Goal: Obtain resource: Download file/media

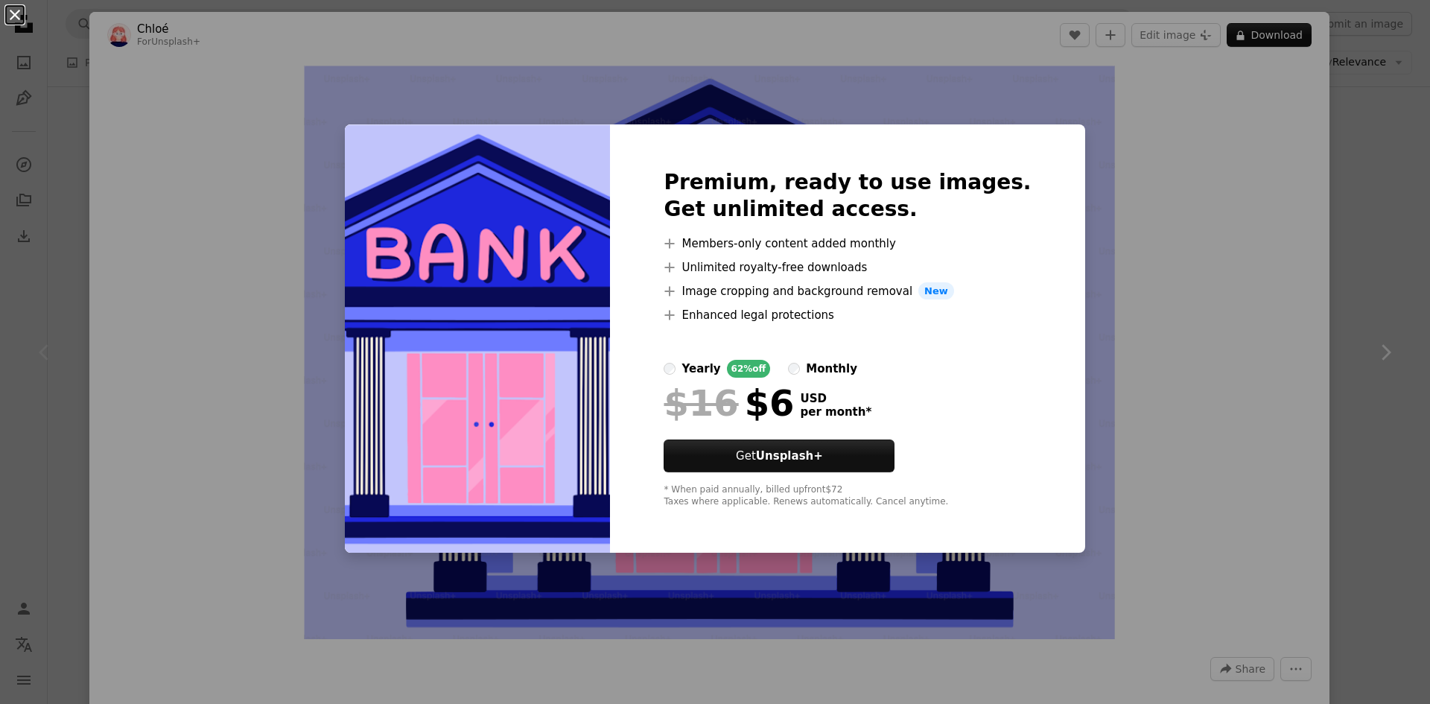
click at [12, 18] on button "An X shape" at bounding box center [15, 15] width 18 height 18
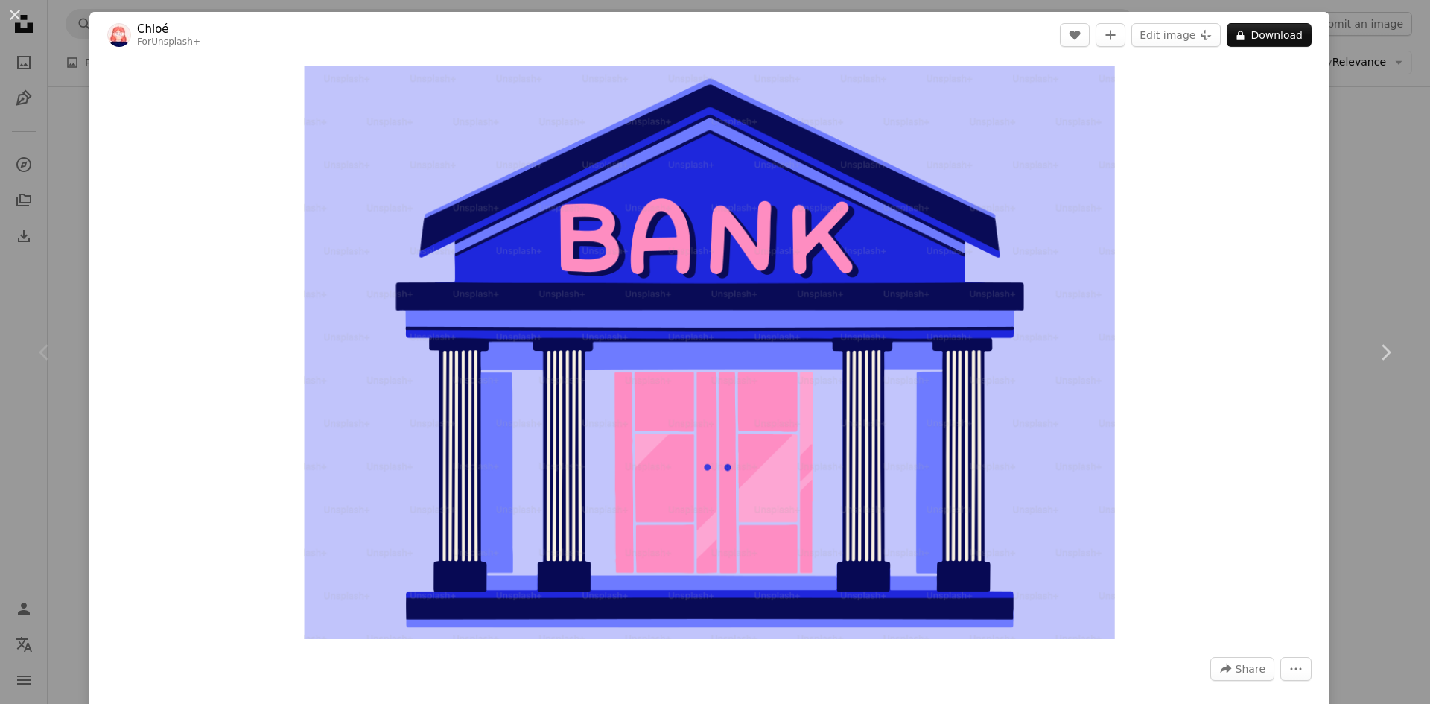
click at [9, 16] on button "An X shape" at bounding box center [15, 15] width 18 height 18
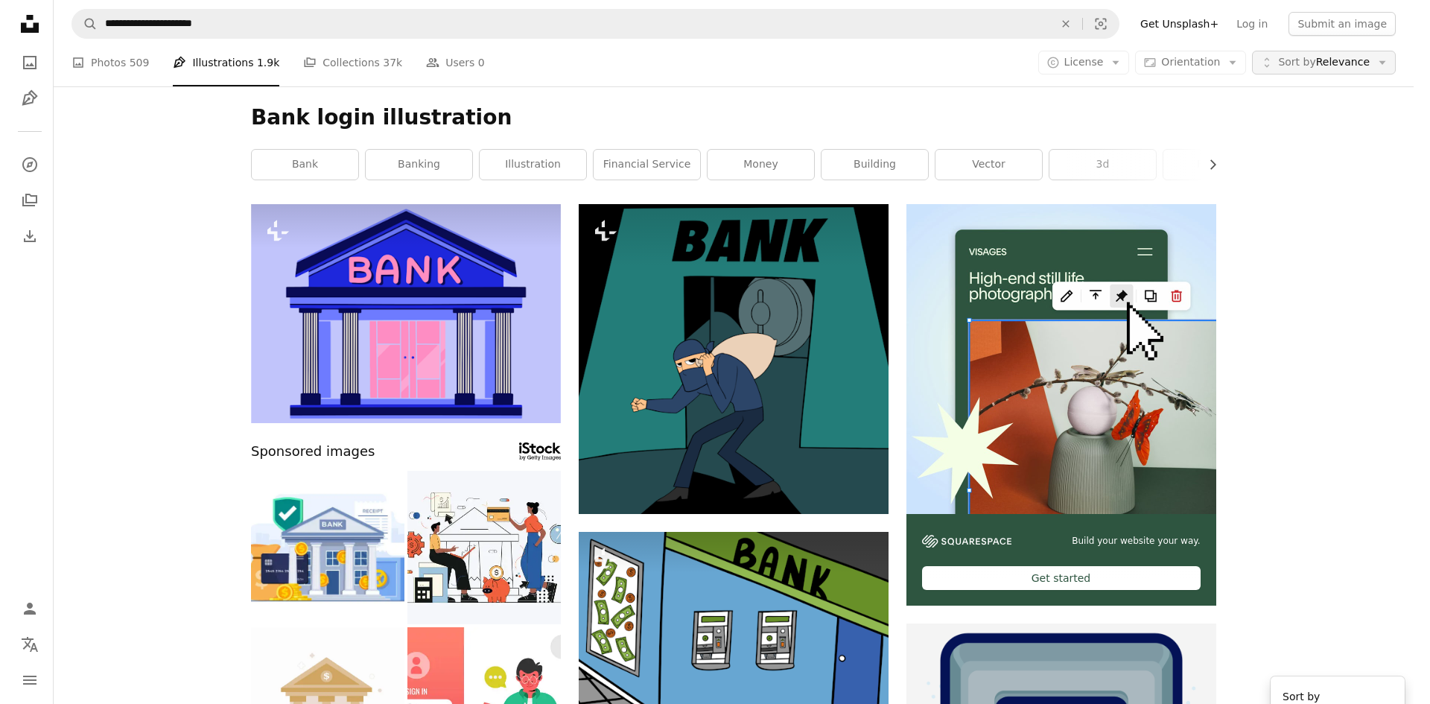
scroll to position [596, 0]
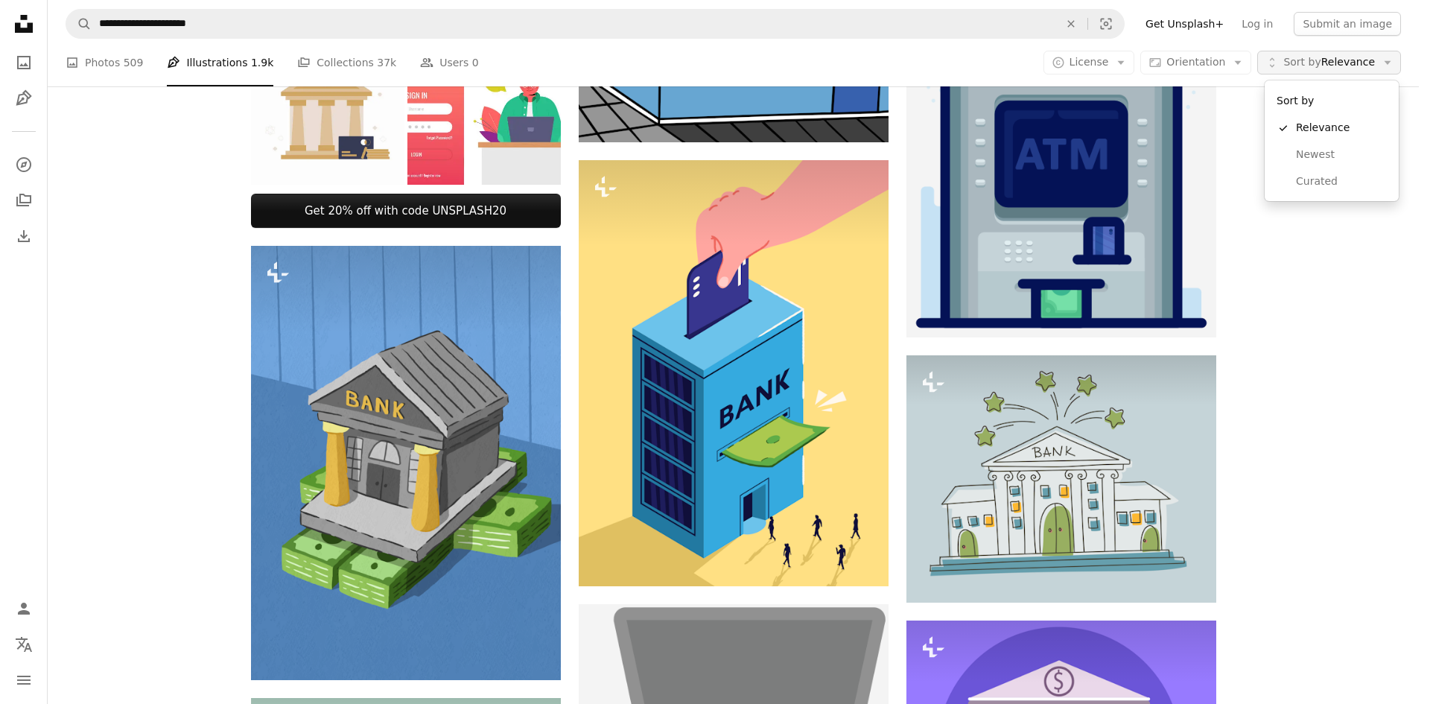
click at [1347, 66] on span "Sort by Relevance" at bounding box center [1329, 62] width 92 height 15
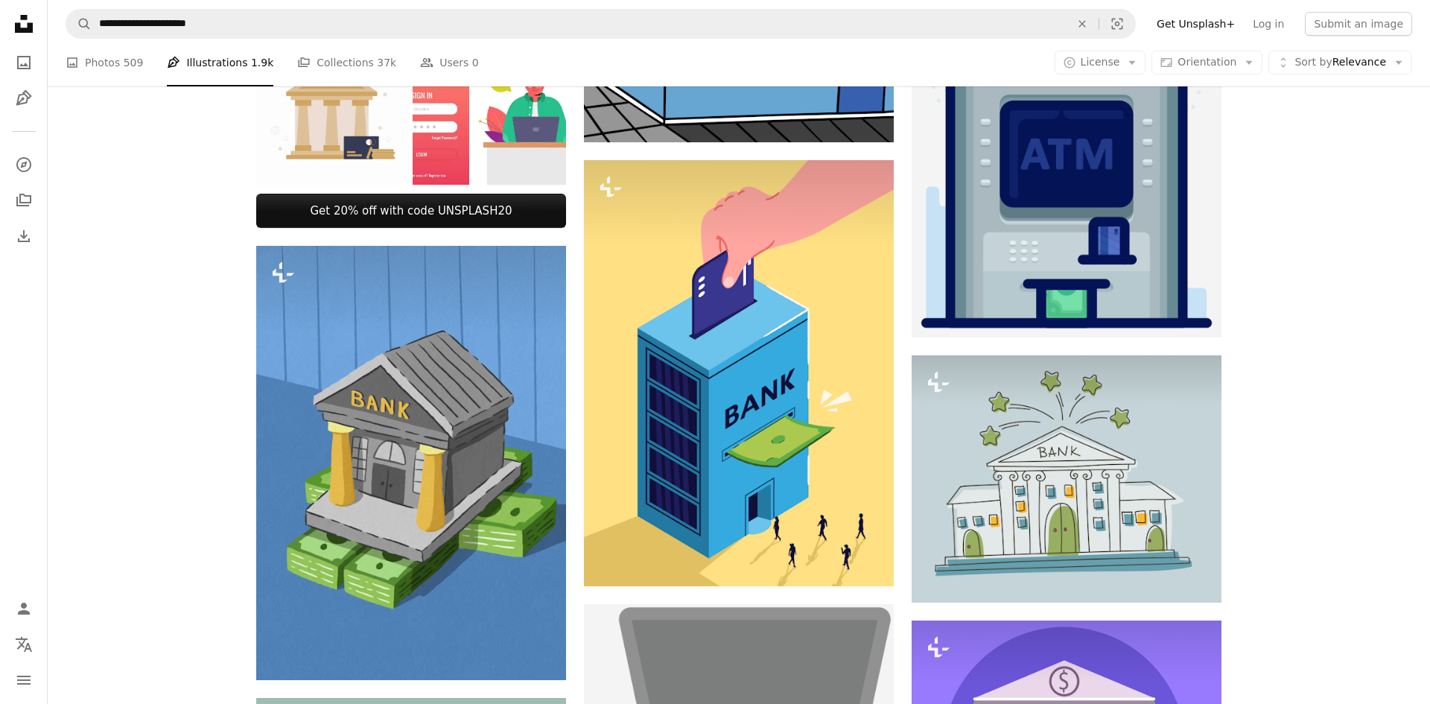
click at [1131, 62] on icon "button" at bounding box center [1132, 63] width 7 height 4
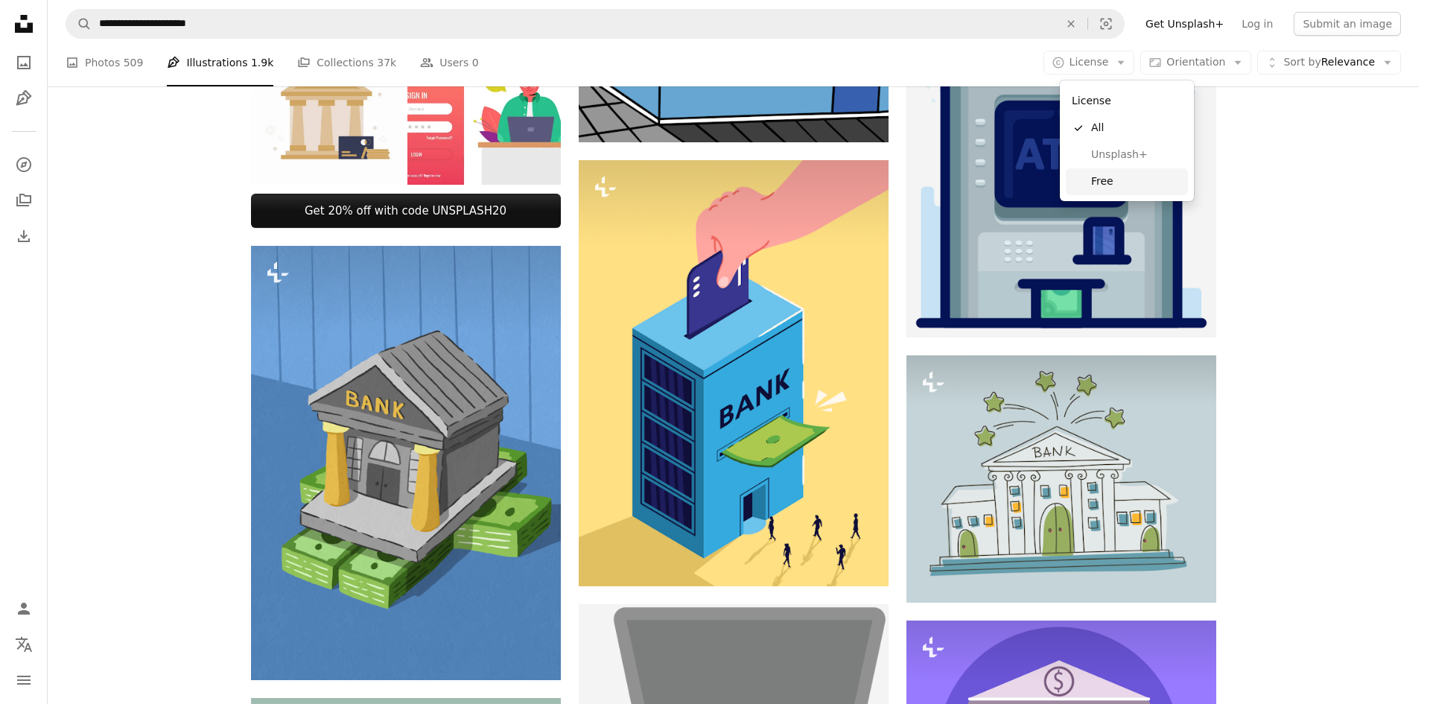
click at [1099, 180] on span "Free" at bounding box center [1136, 181] width 91 height 15
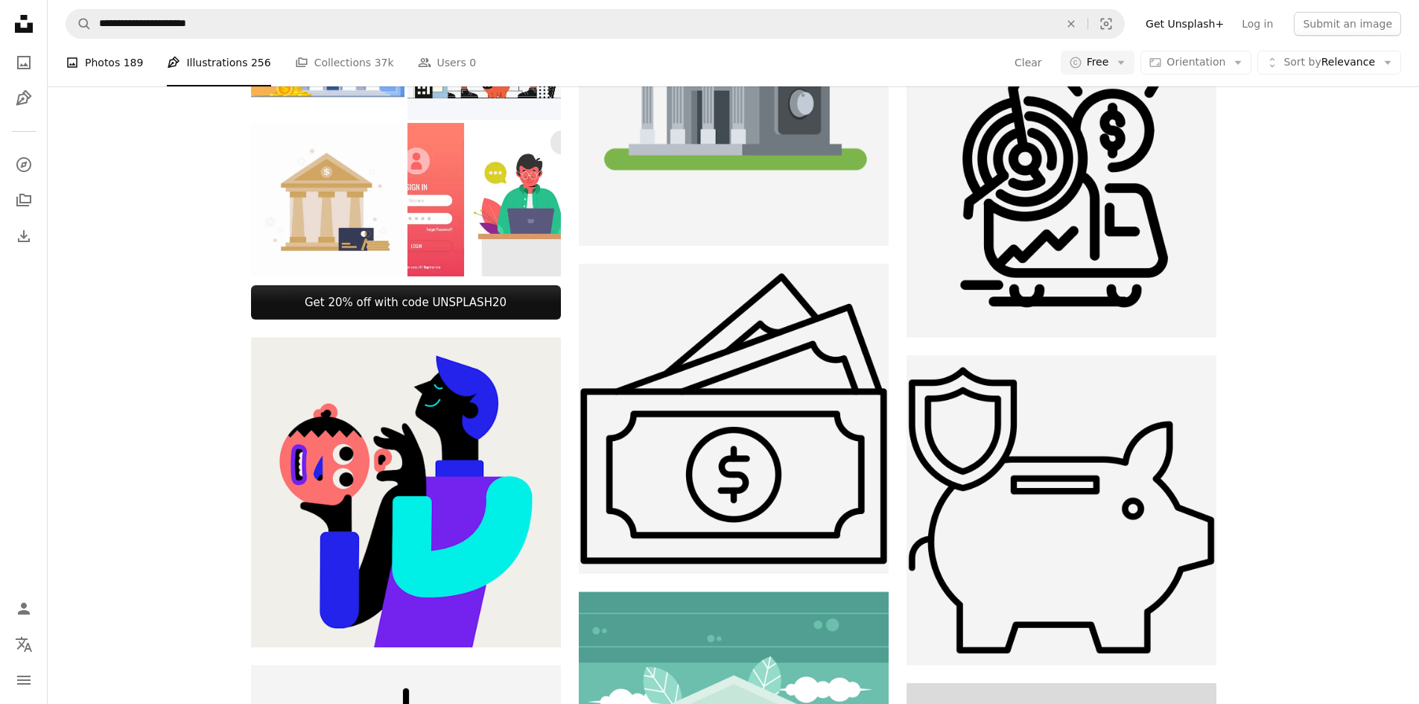
click at [109, 63] on link "A photo Photos 189" at bounding box center [104, 63] width 77 height 48
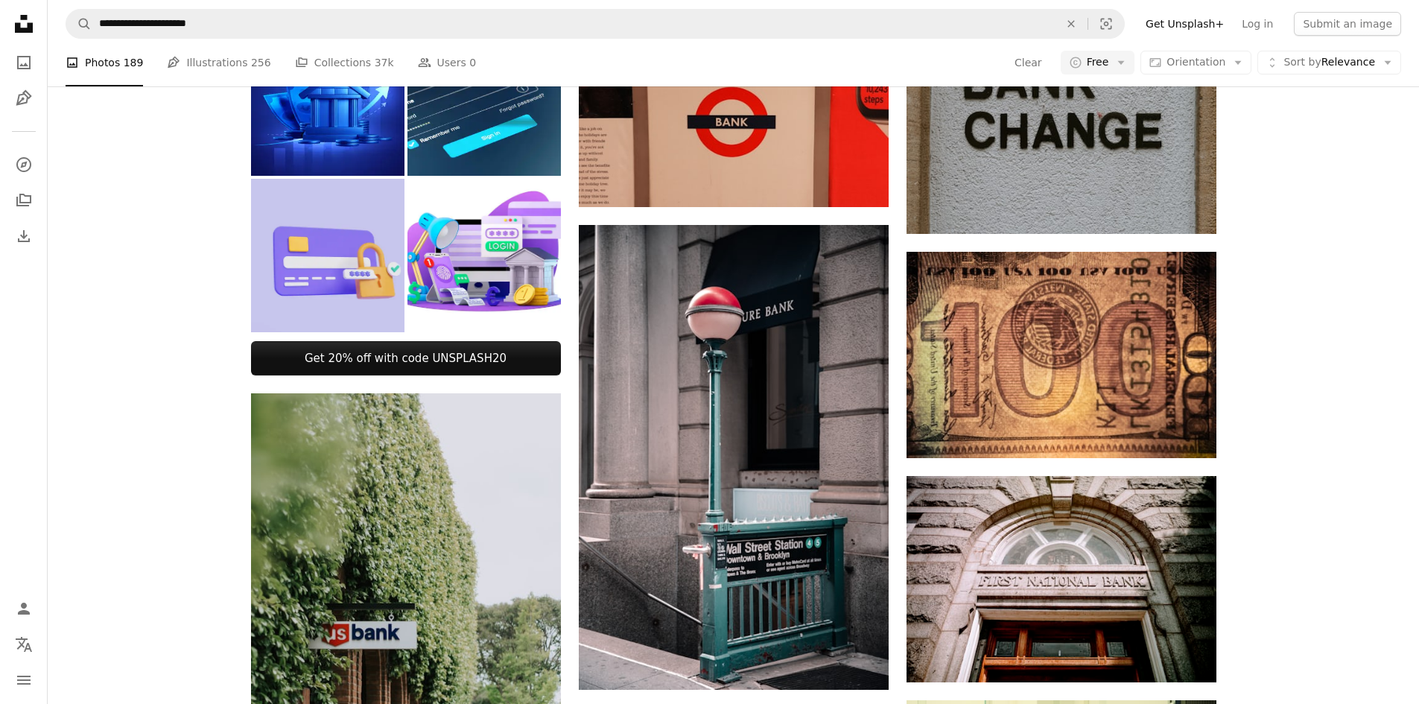
scroll to position [2741, 0]
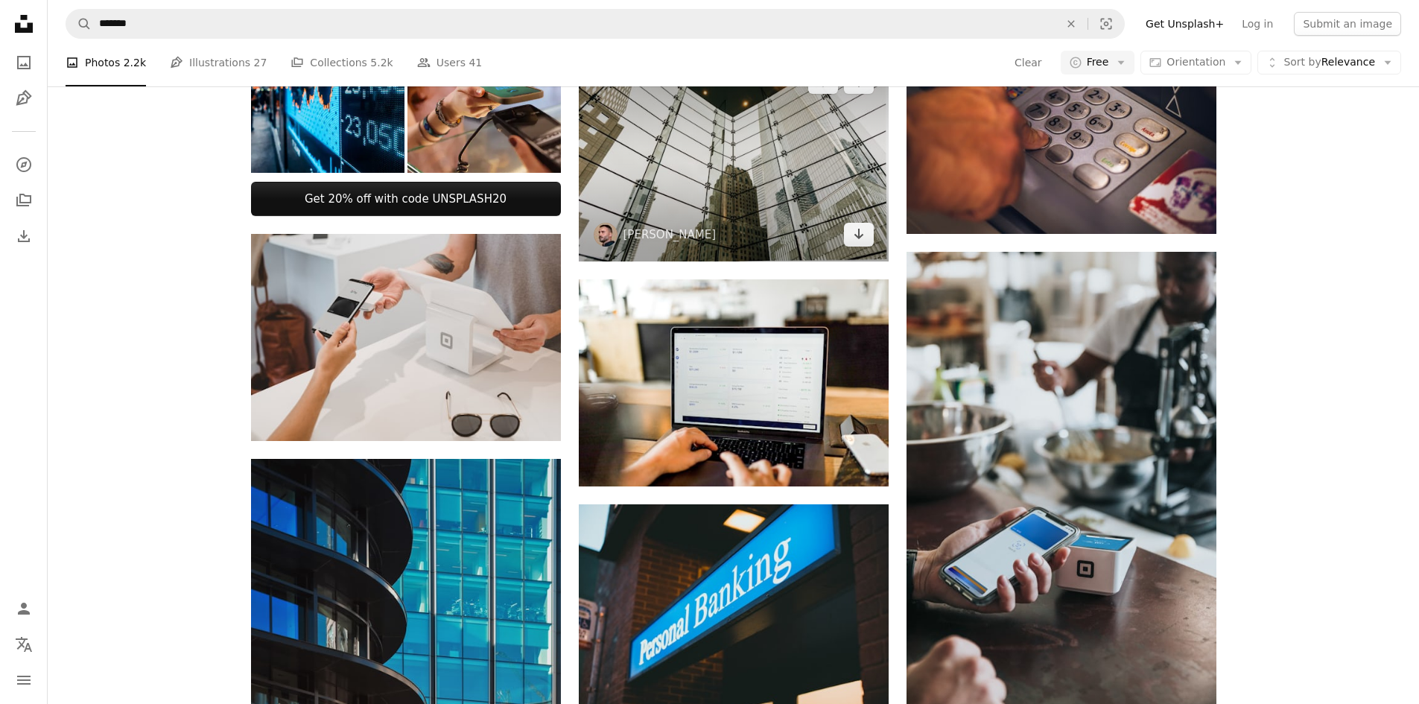
scroll to position [447, 0]
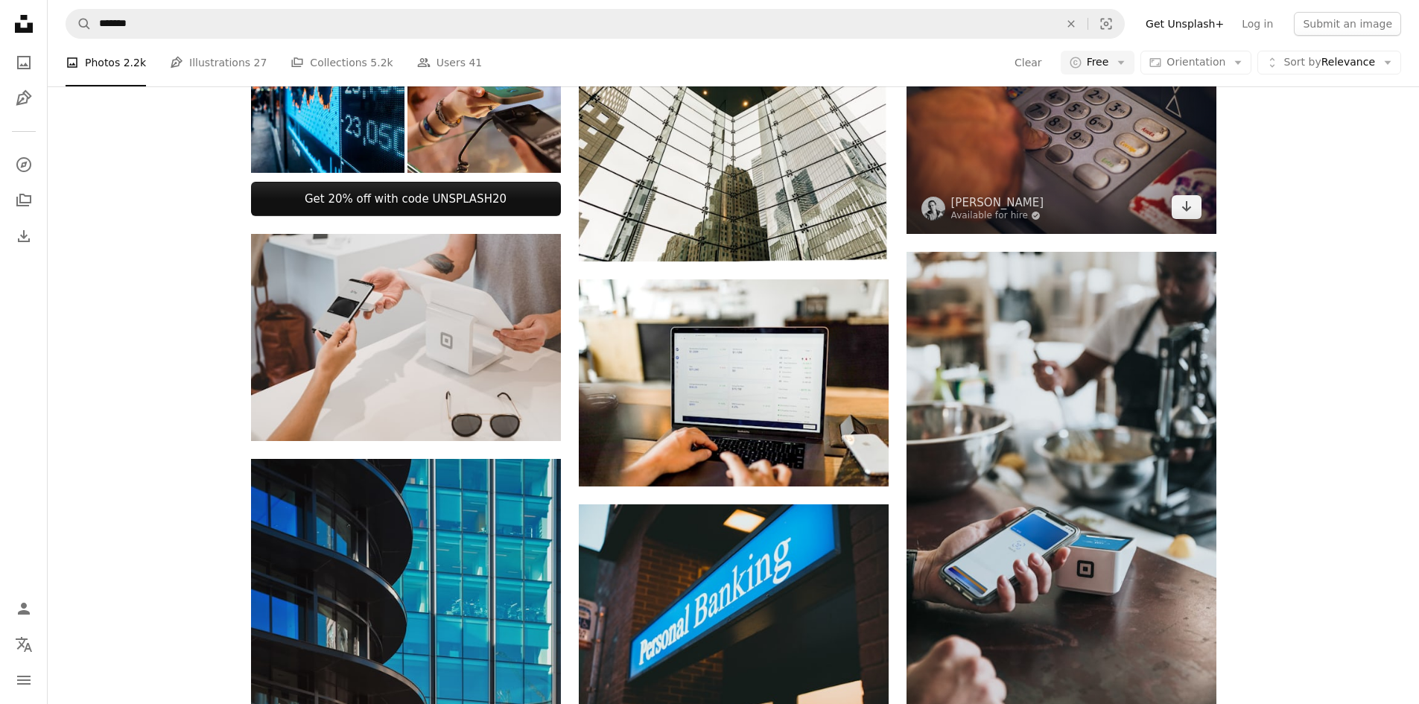
click at [1003, 234] on img at bounding box center [1061, 131] width 310 height 206
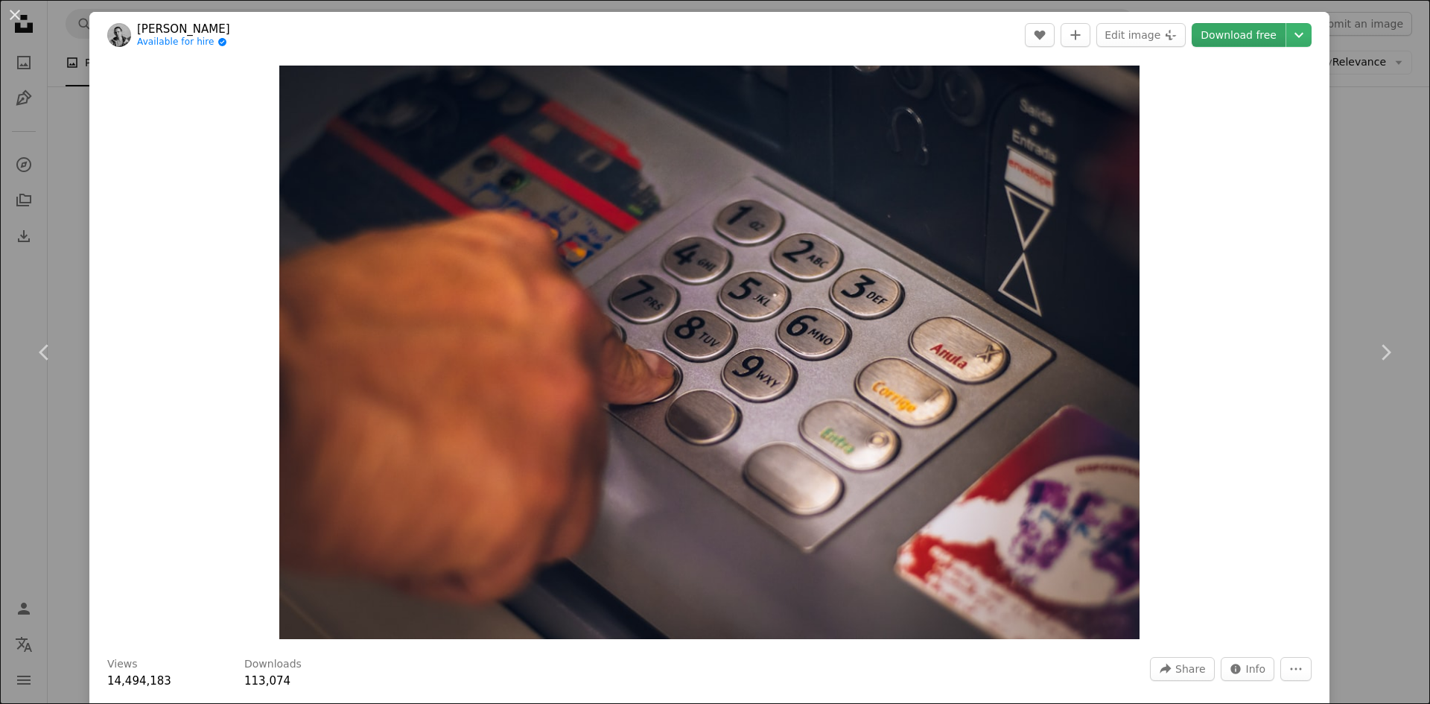
click at [1247, 36] on link "Download free" at bounding box center [1239, 35] width 94 height 24
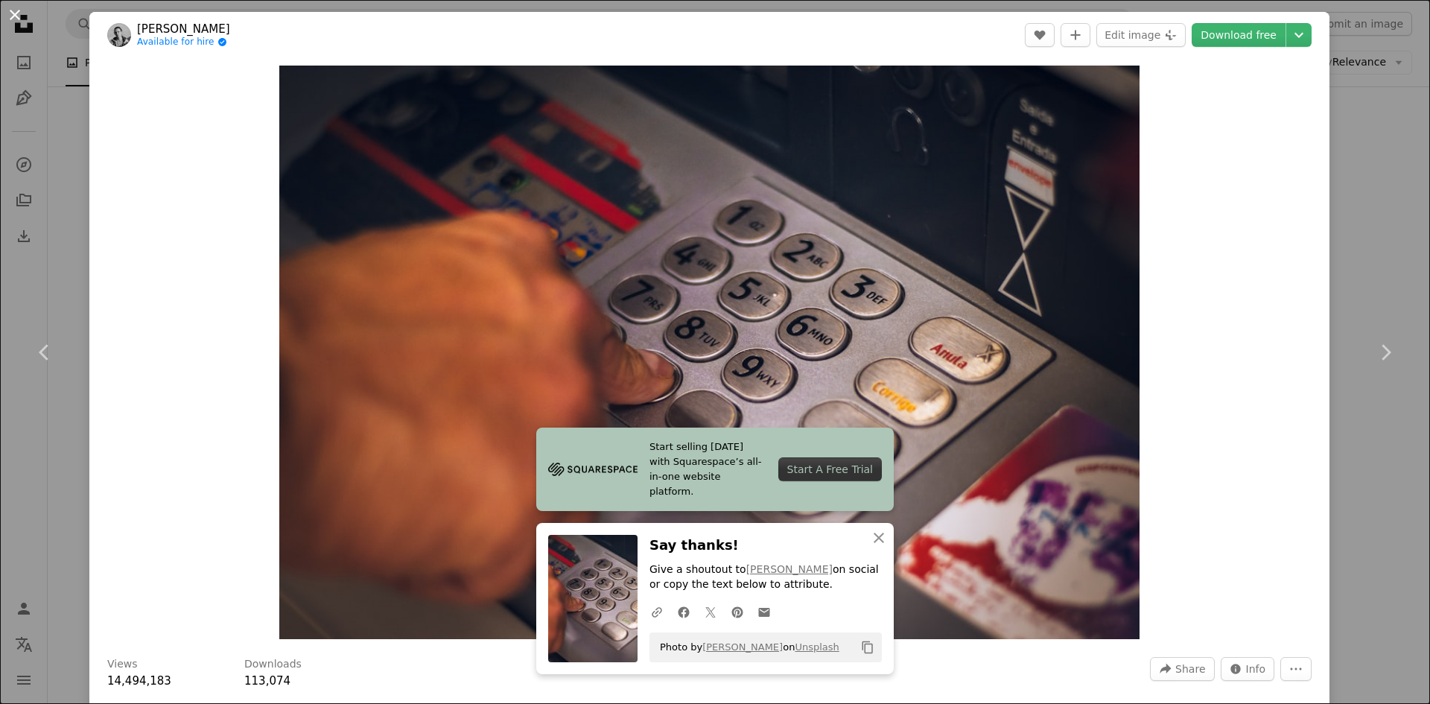
click at [10, 20] on button "An X shape" at bounding box center [15, 15] width 18 height 18
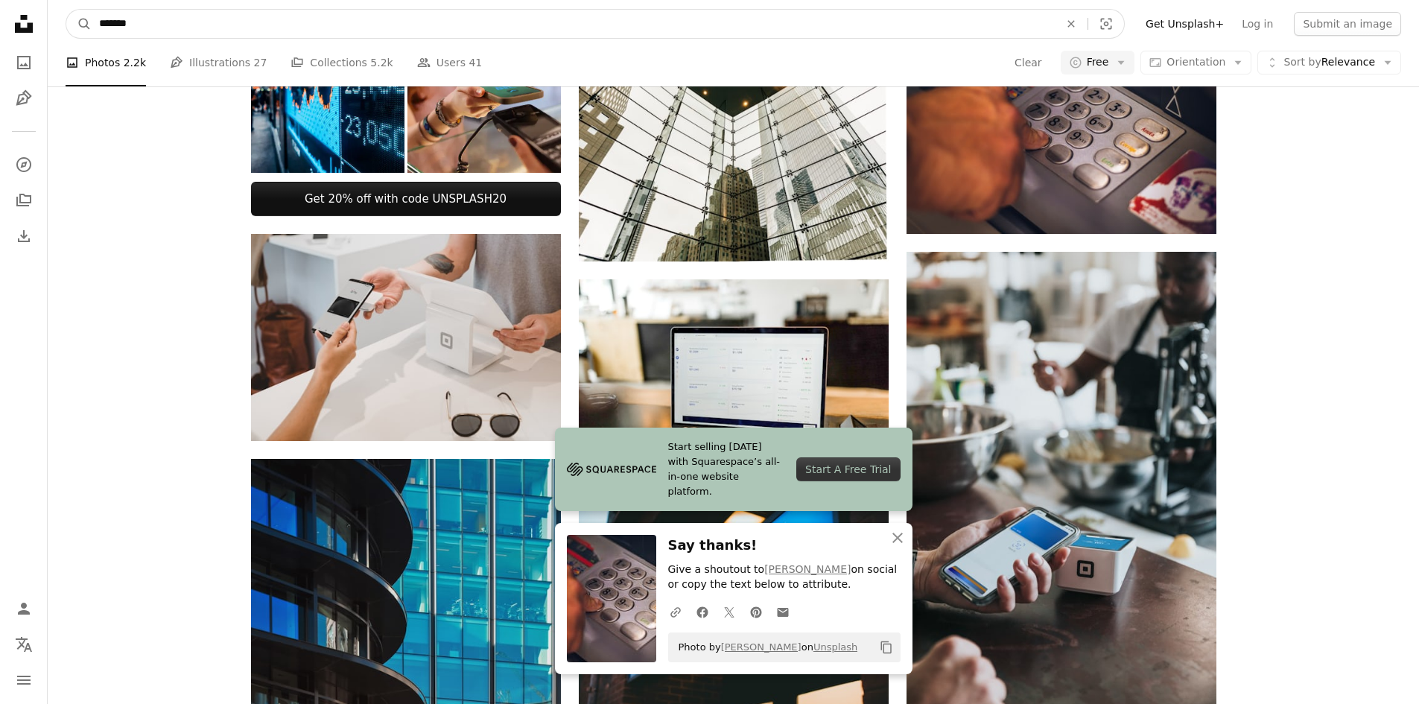
drag, startPoint x: 244, startPoint y: 16, endPoint x: -60, endPoint y: 8, distance: 304.7
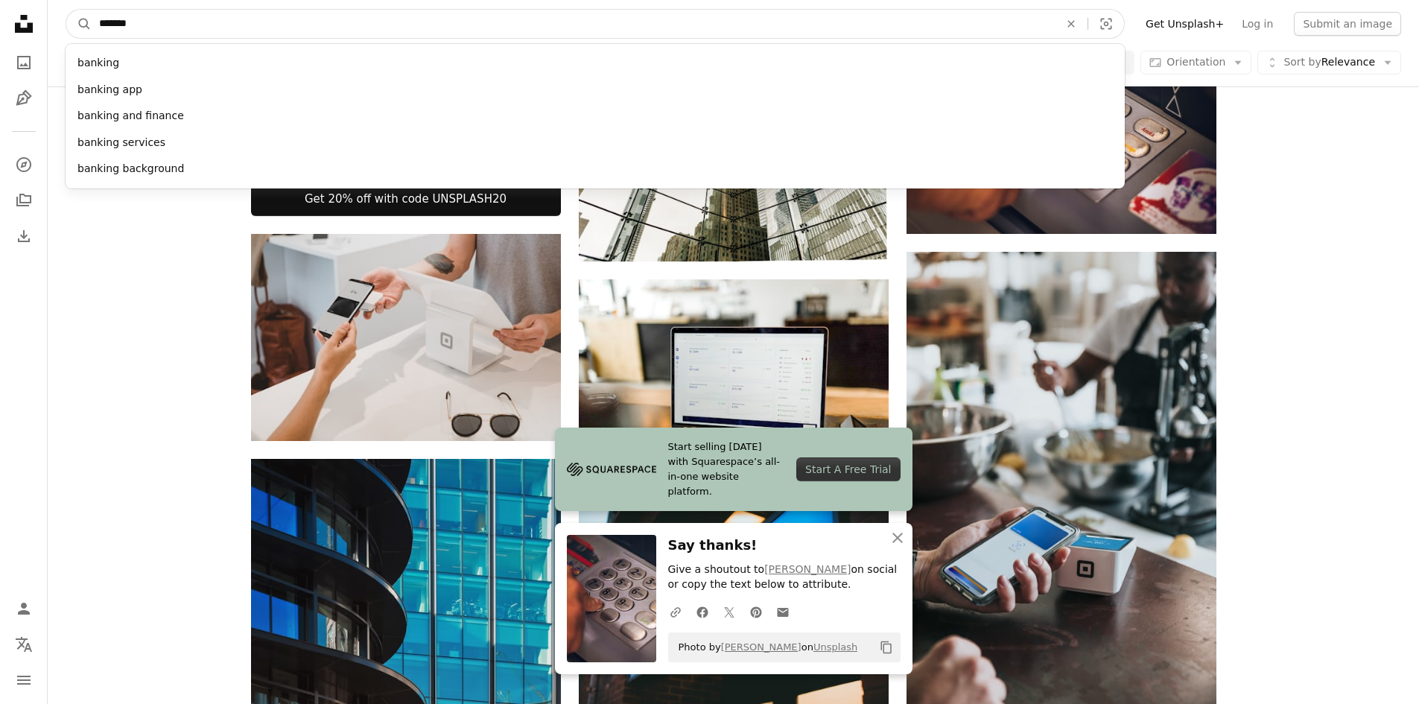
scroll to position [393, 0]
type input "*****"
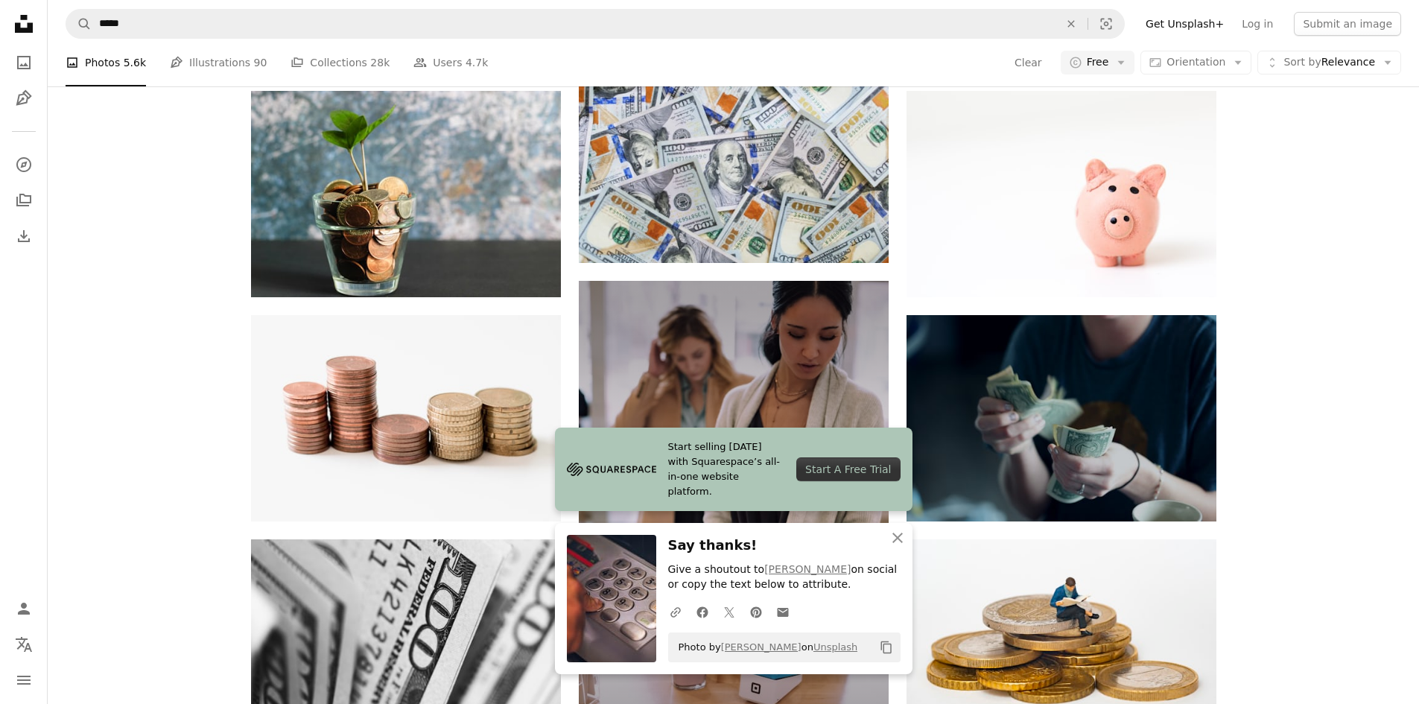
scroll to position [74, 0]
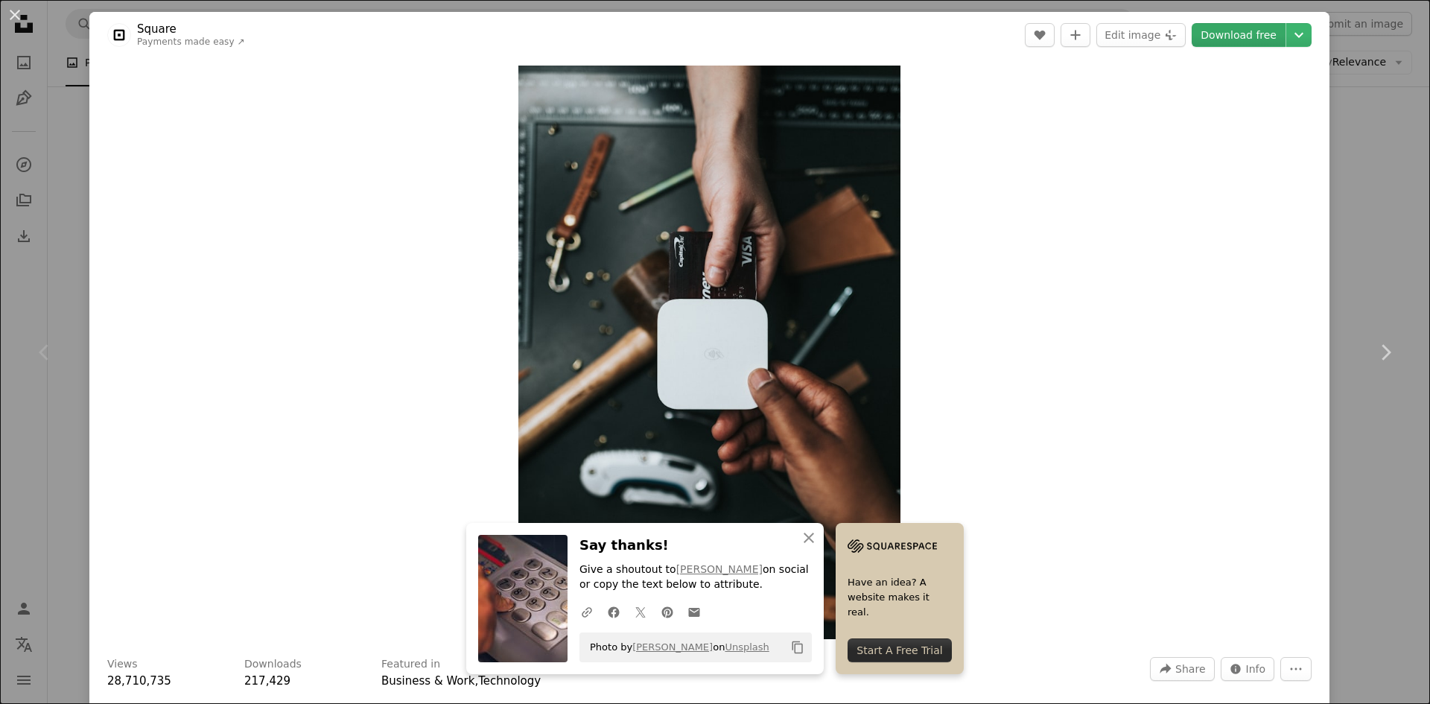
click at [1239, 40] on link "Download free" at bounding box center [1239, 35] width 94 height 24
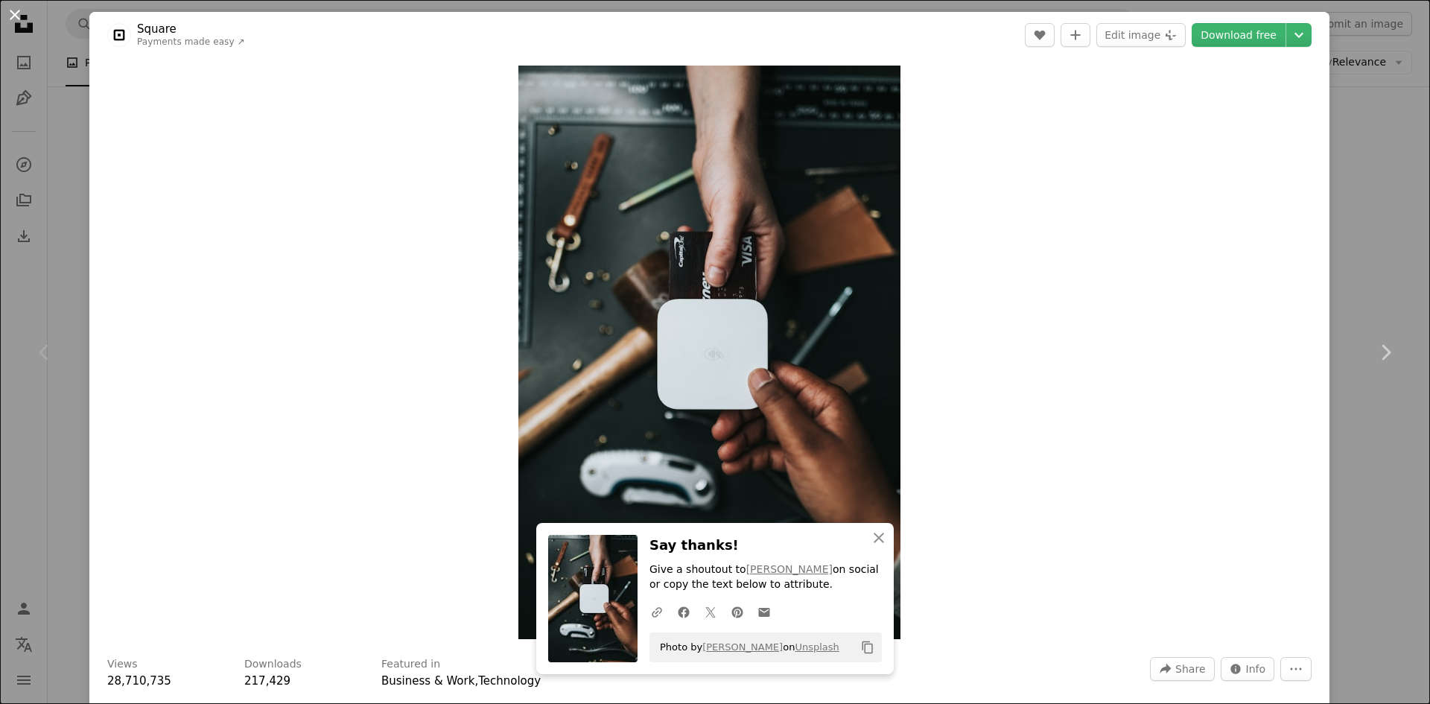
click at [8, 19] on button "An X shape" at bounding box center [15, 15] width 18 height 18
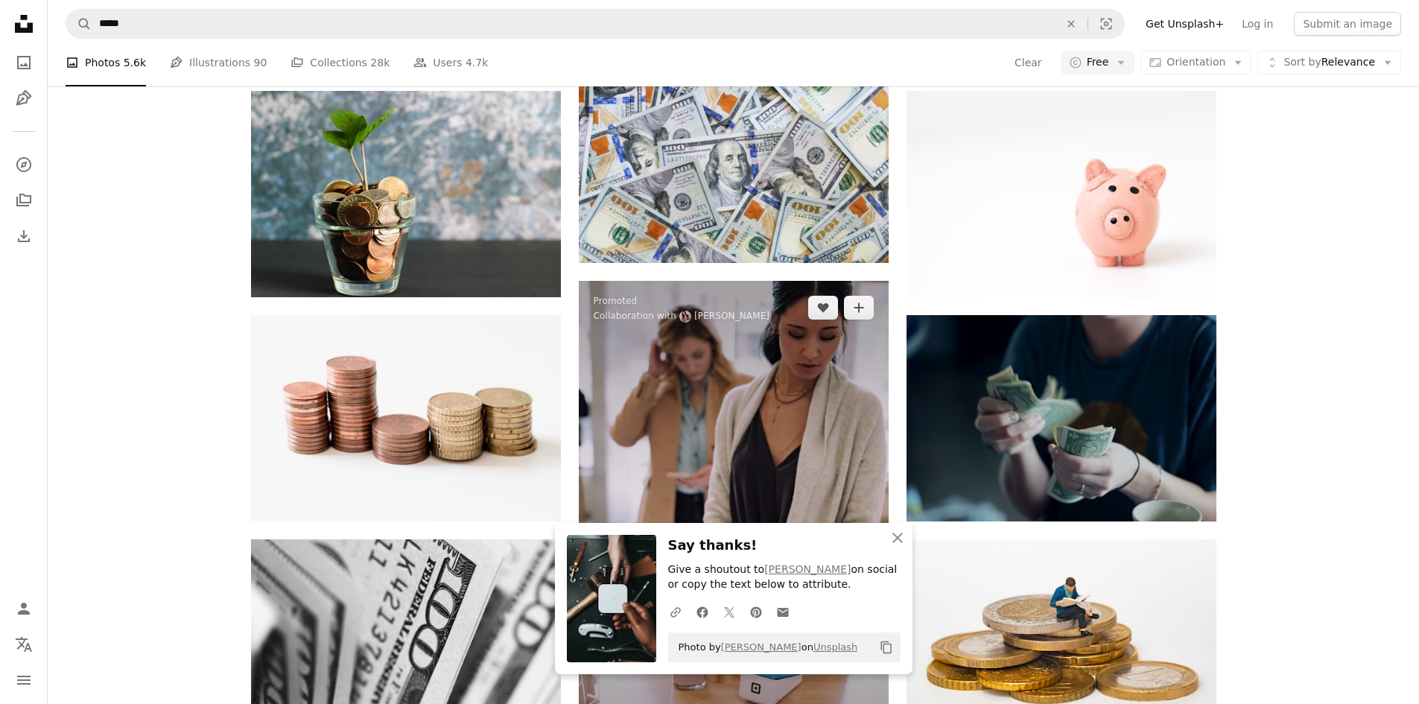
scroll to position [1043, 0]
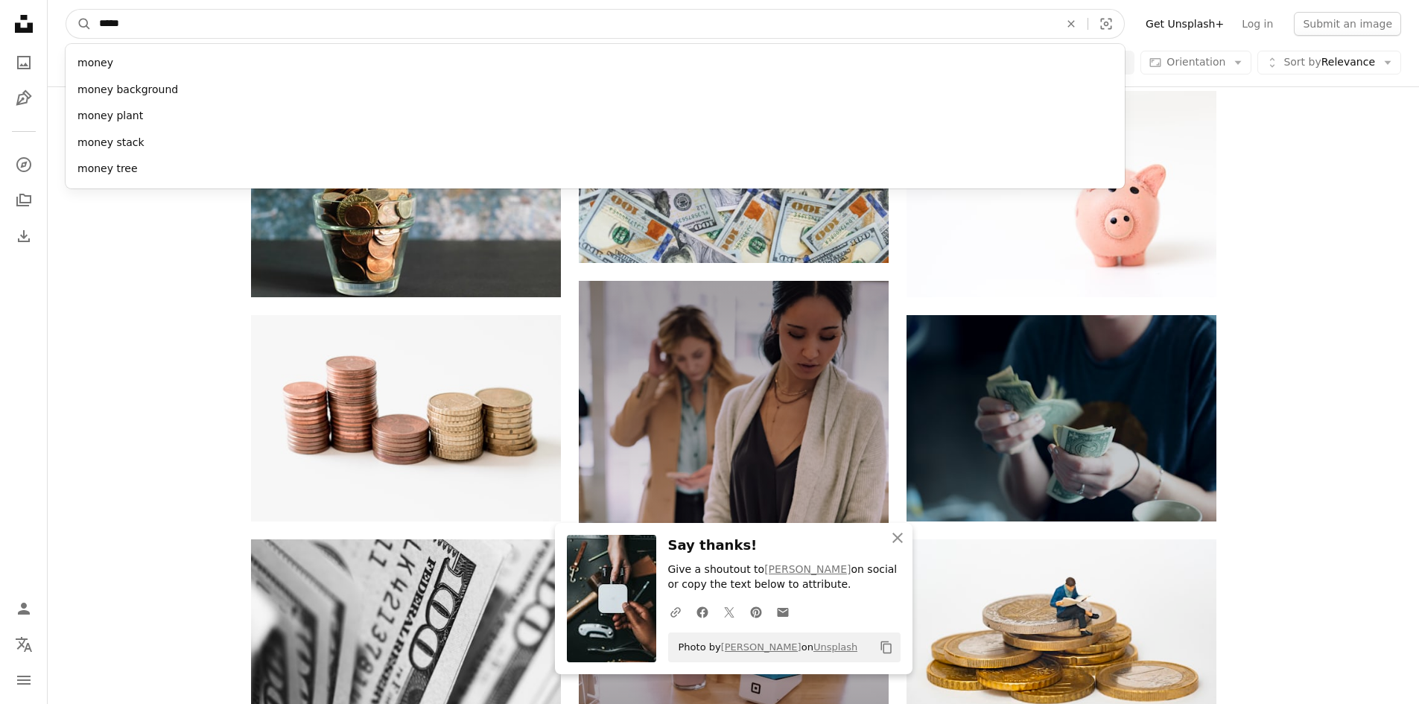
drag, startPoint x: 221, startPoint y: 31, endPoint x: -24, endPoint y: 26, distance: 245.1
type input "*******"
click at [66, 10] on button "A magnifying glass" at bounding box center [78, 24] width 25 height 28
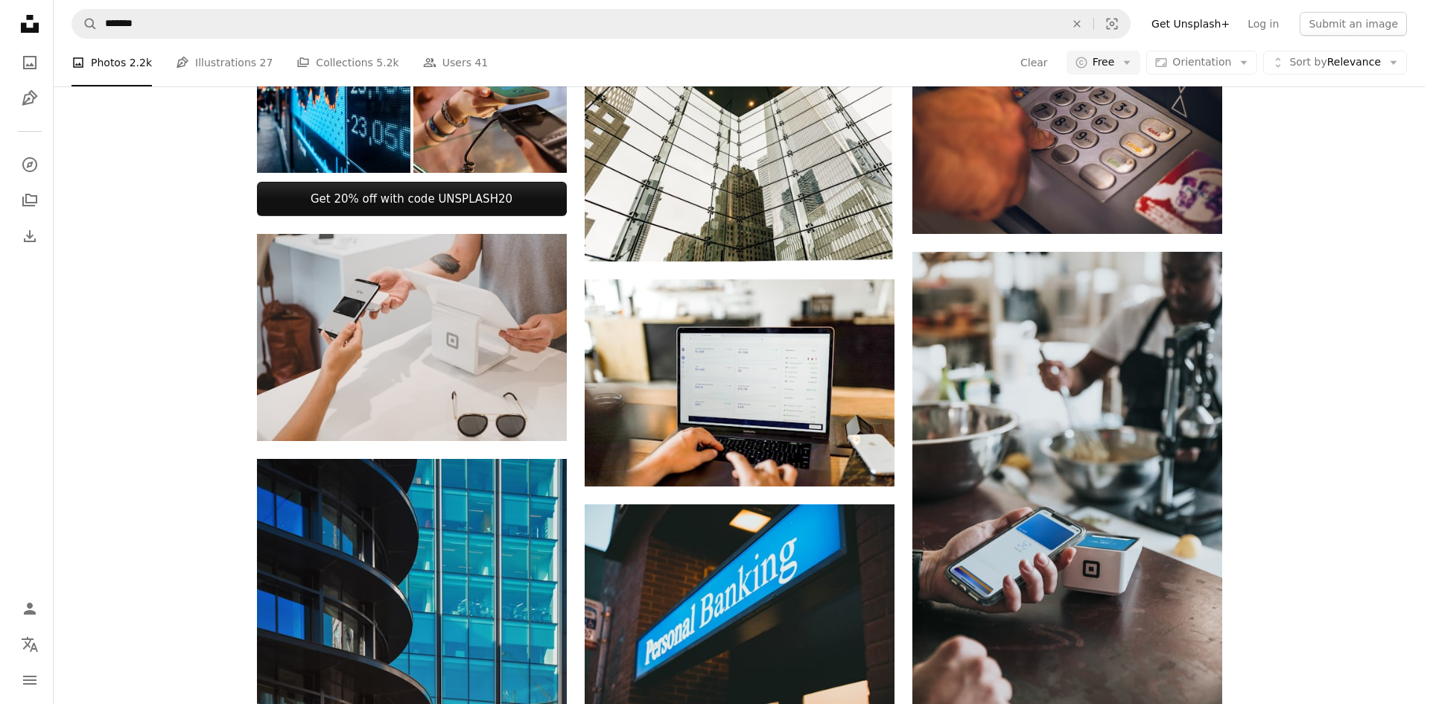
scroll to position [2607, 0]
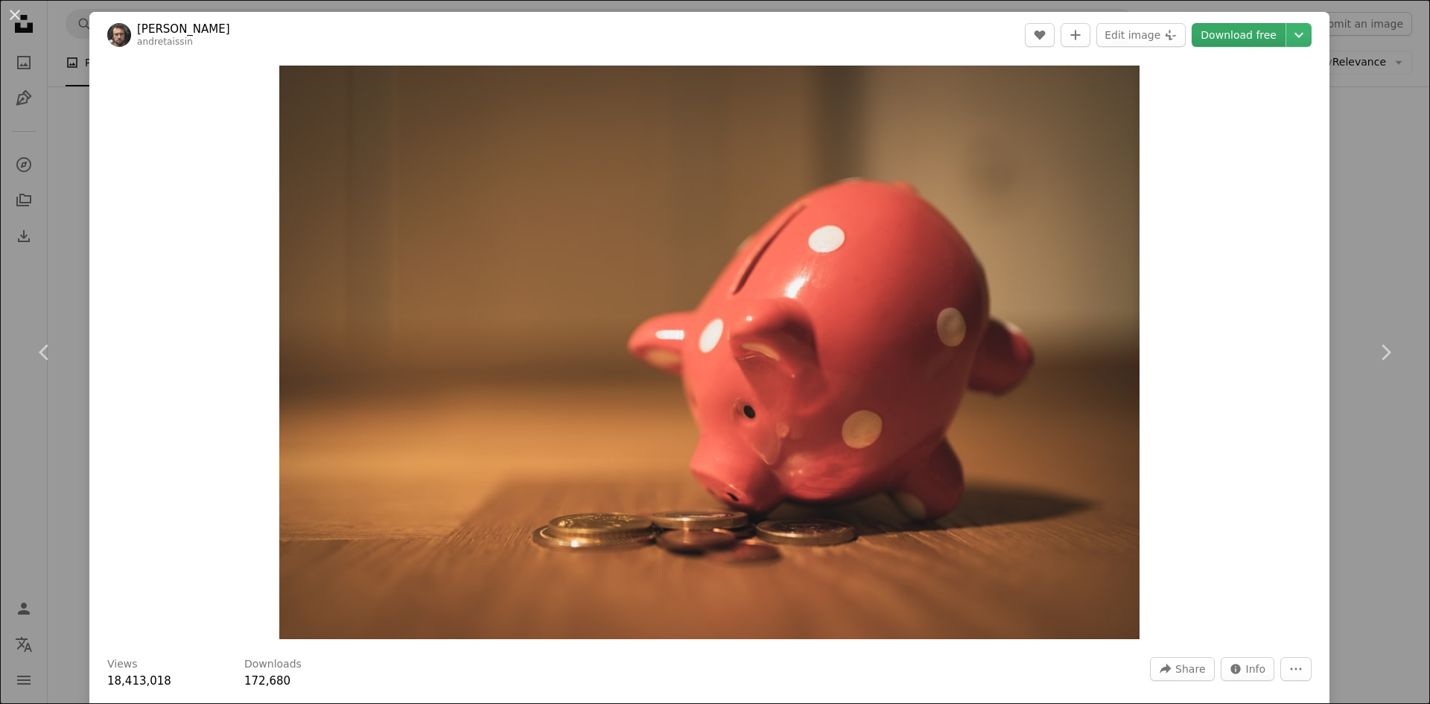
click at [1242, 36] on link "Download free" at bounding box center [1239, 35] width 94 height 24
